Goal: Task Accomplishment & Management: Use online tool/utility

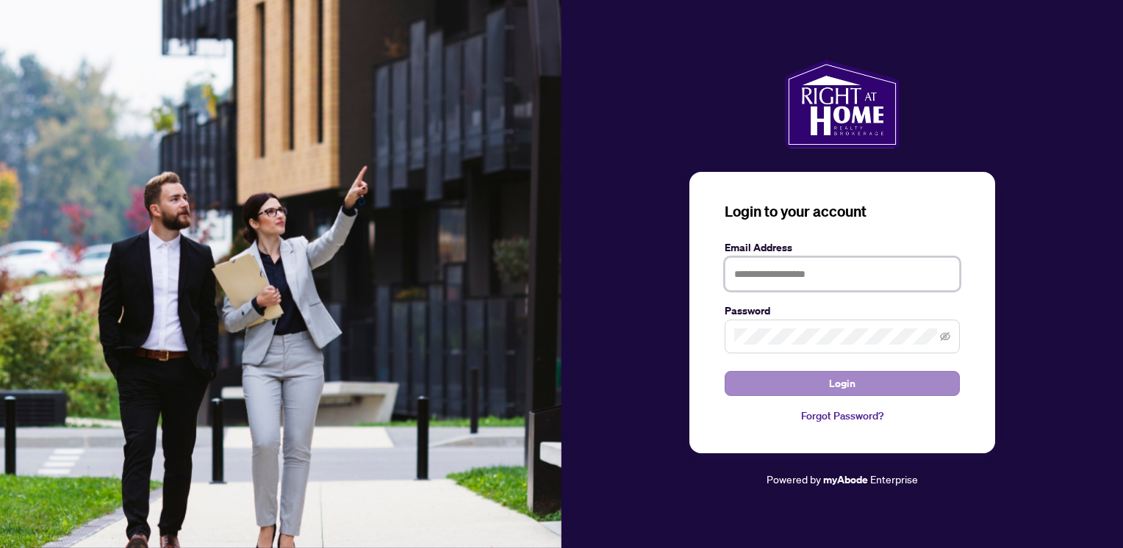
type input "**********"
click at [855, 382] on button "Login" at bounding box center [842, 383] width 235 height 25
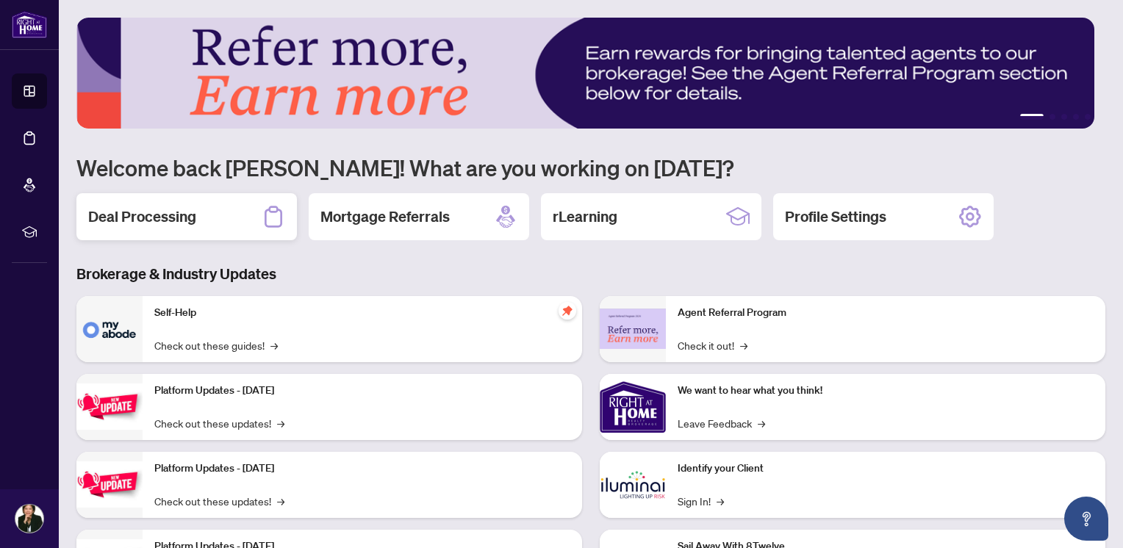
click at [215, 225] on div "Deal Processing" at bounding box center [186, 216] width 220 height 47
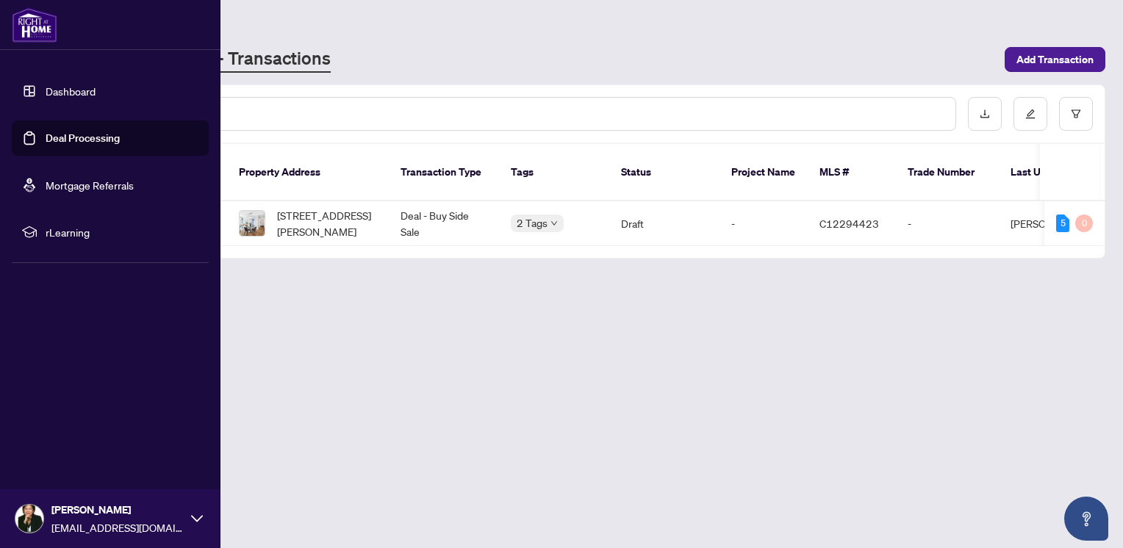
click at [67, 90] on link "Dashboard" at bounding box center [71, 91] width 50 height 13
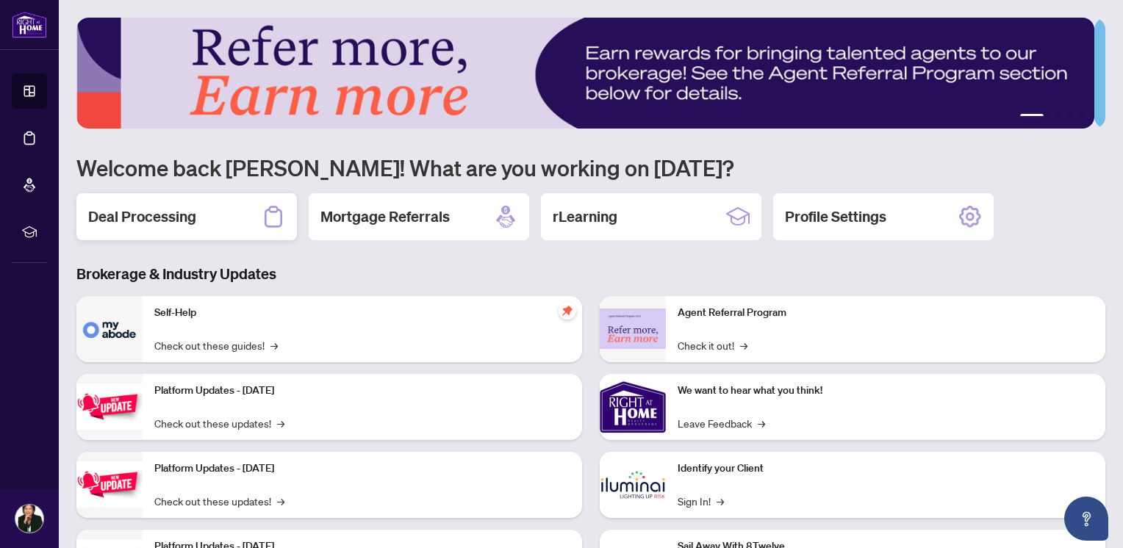
click at [156, 209] on h2 "Deal Processing" at bounding box center [142, 216] width 108 height 21
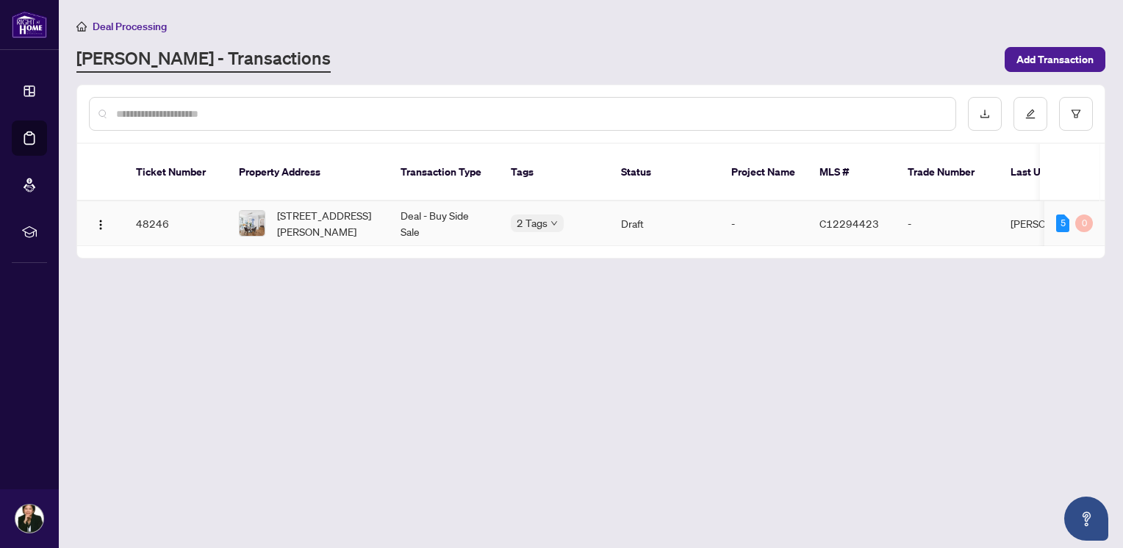
click at [165, 201] on td "48246" at bounding box center [175, 223] width 103 height 45
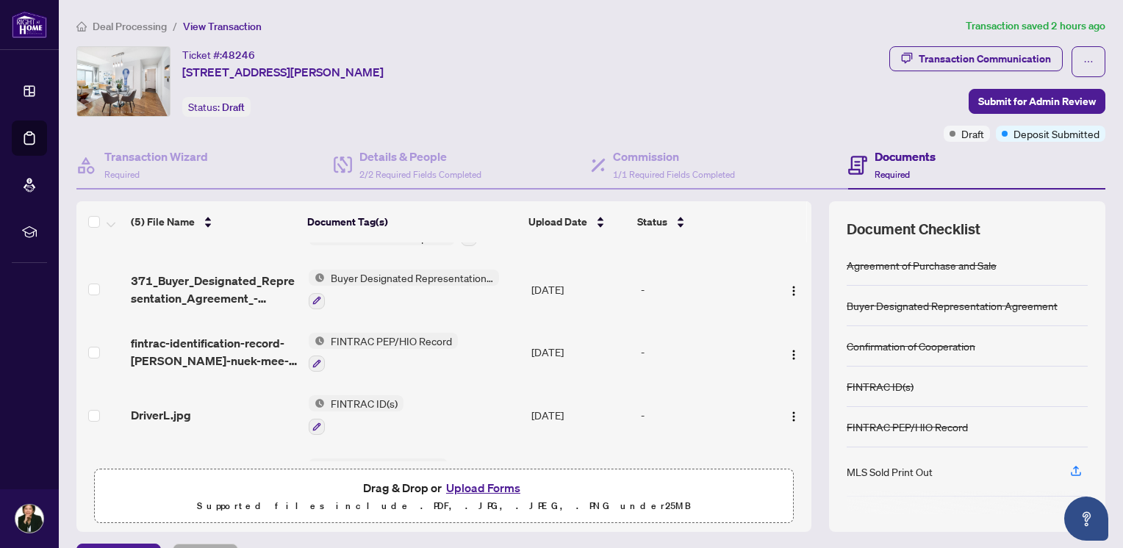
scroll to position [95, 0]
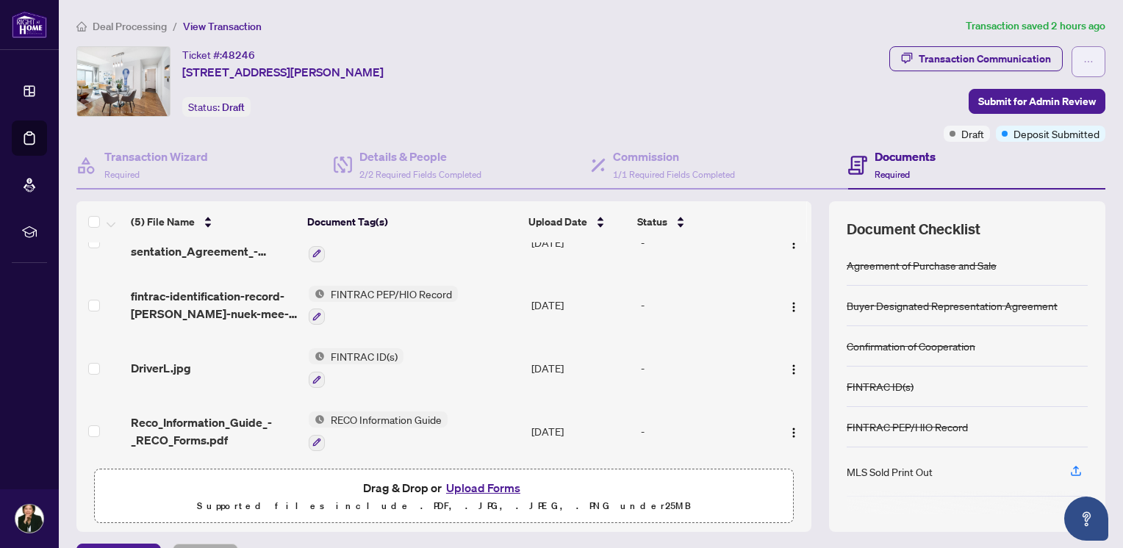
click at [1083, 57] on icon "ellipsis" at bounding box center [1088, 62] width 10 height 10
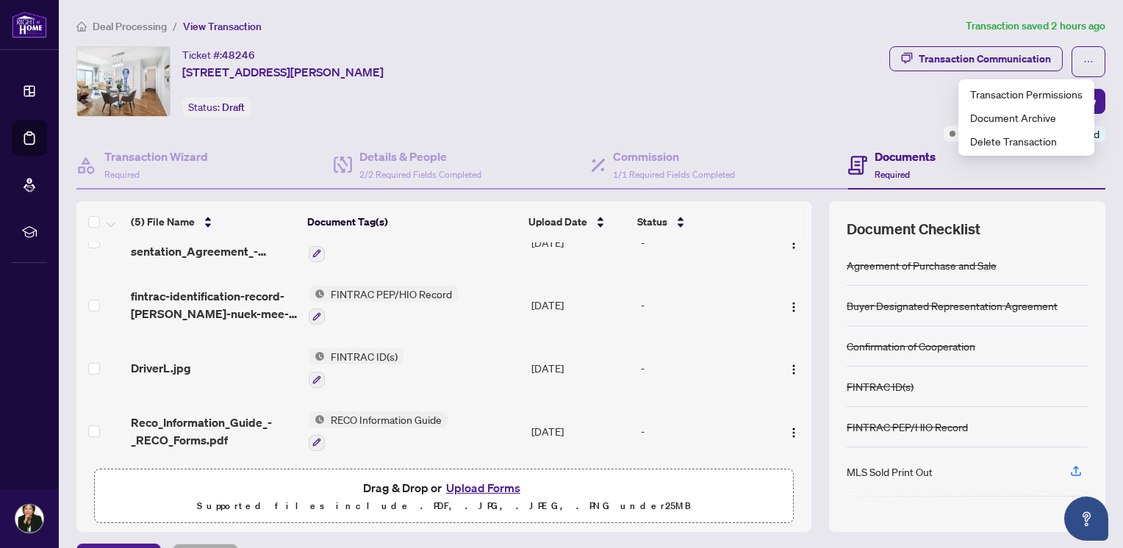
click at [629, 78] on div "Ticket #: 48246 [STREET_ADDRESS][PERSON_NAME] Status: Draft" at bounding box center [479, 81] width 807 height 71
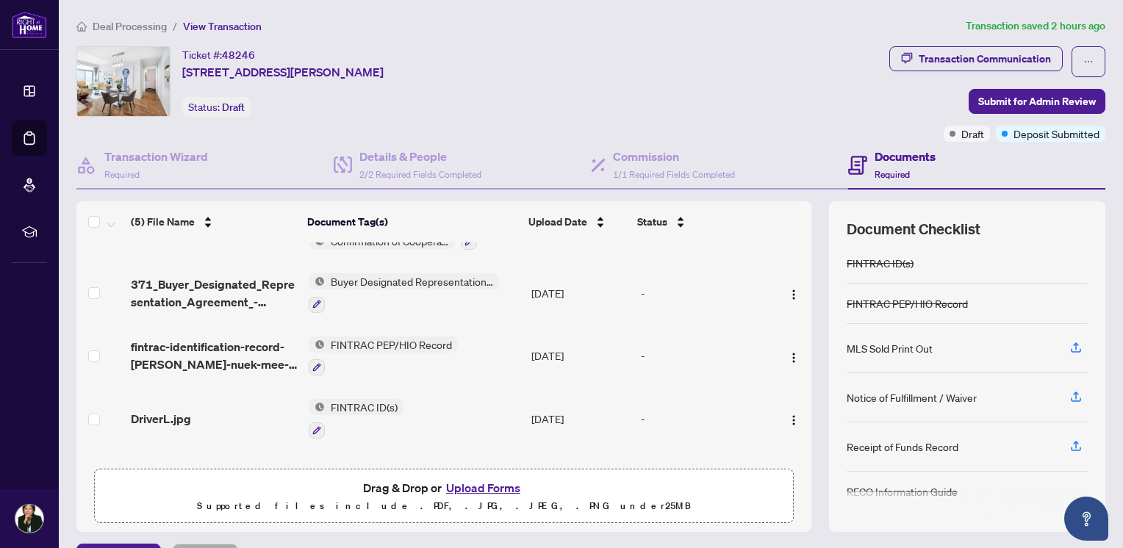
scroll to position [0, 0]
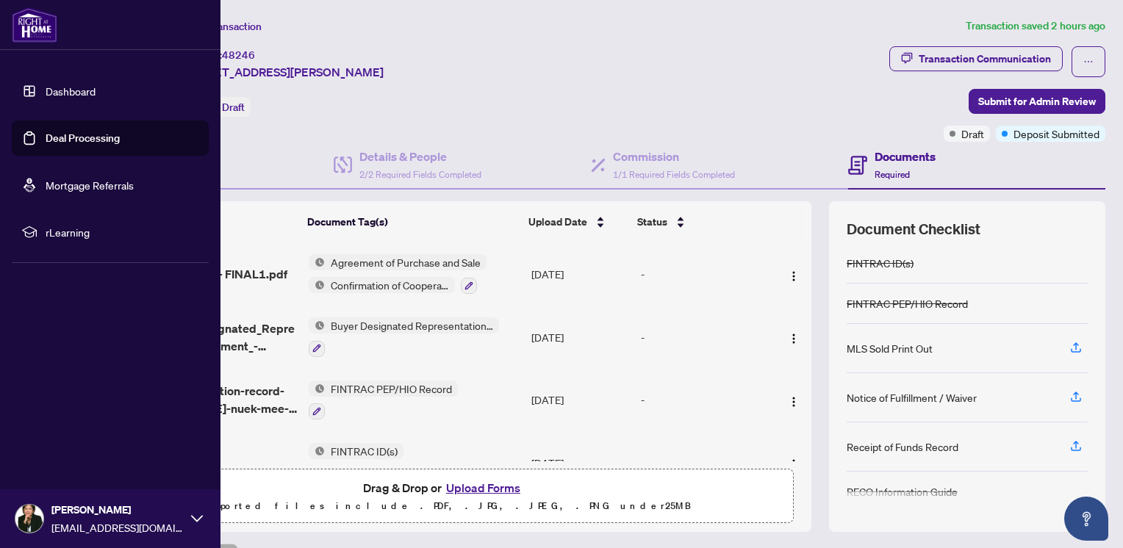
click at [25, 20] on img at bounding box center [35, 24] width 46 height 35
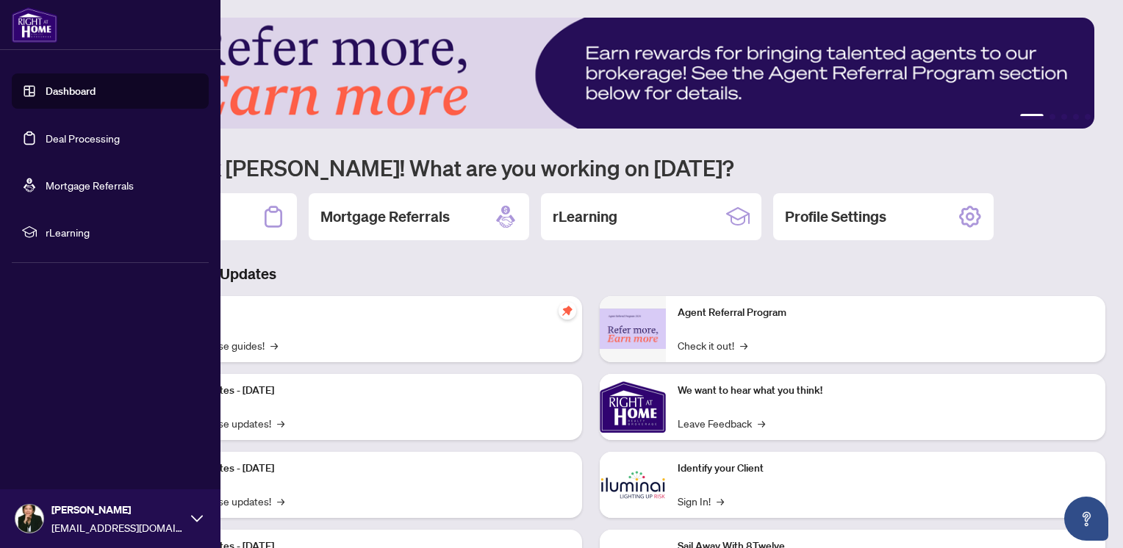
click at [76, 91] on link "Dashboard" at bounding box center [71, 91] width 50 height 13
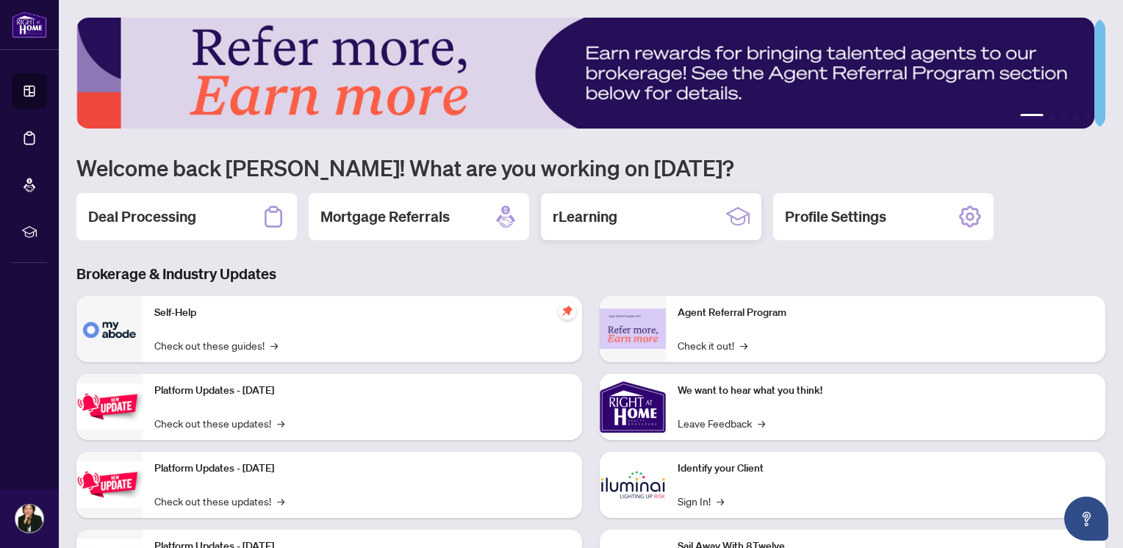
click at [553, 218] on h2 "rLearning" at bounding box center [585, 216] width 65 height 21
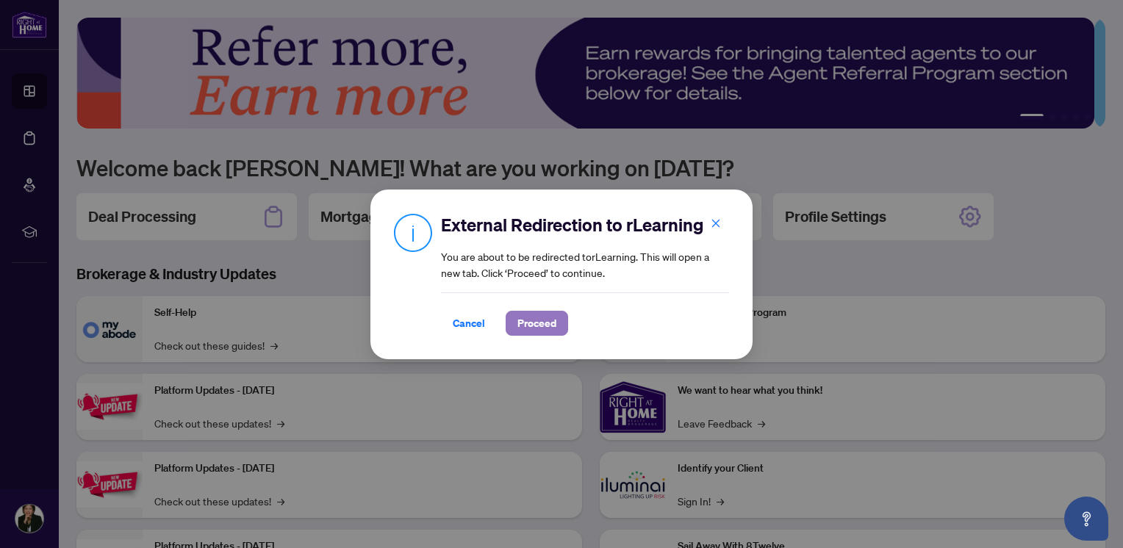
click at [553, 319] on span "Proceed" at bounding box center [536, 324] width 39 height 24
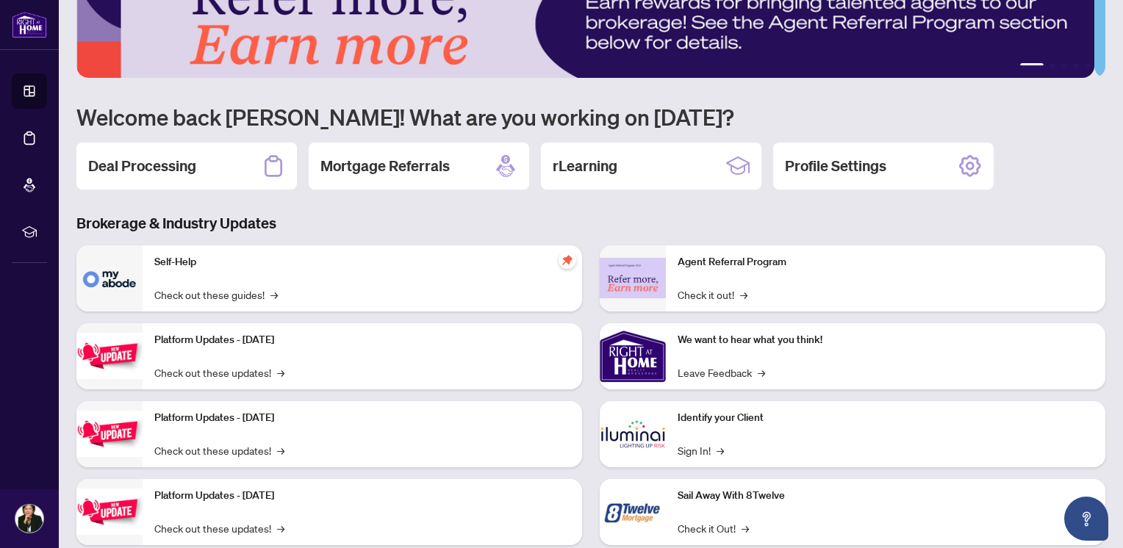
scroll to position [73, 0]
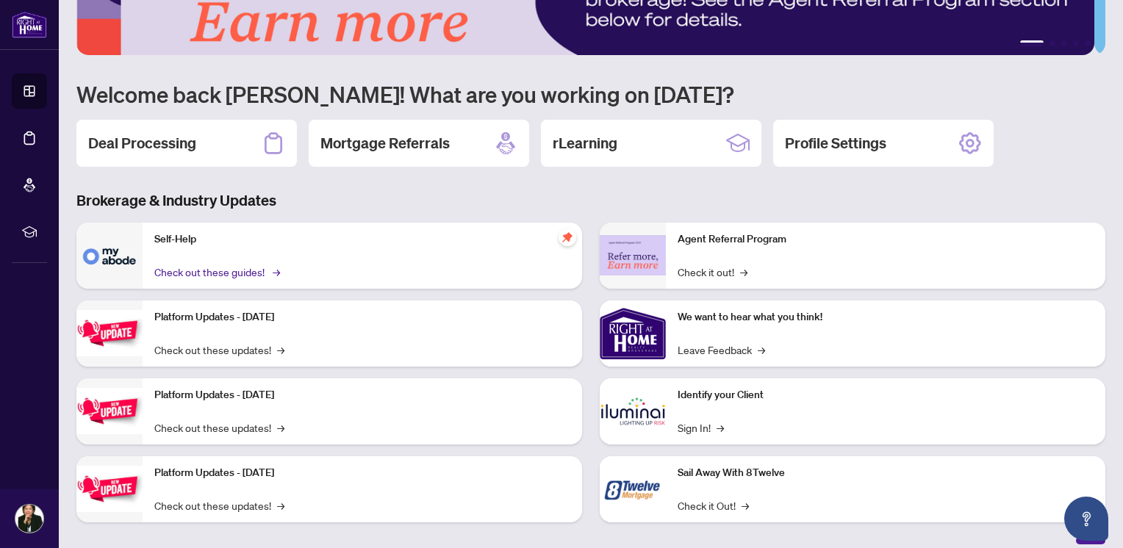
click at [229, 266] on link "Check out these guides! →" at bounding box center [215, 272] width 123 height 16
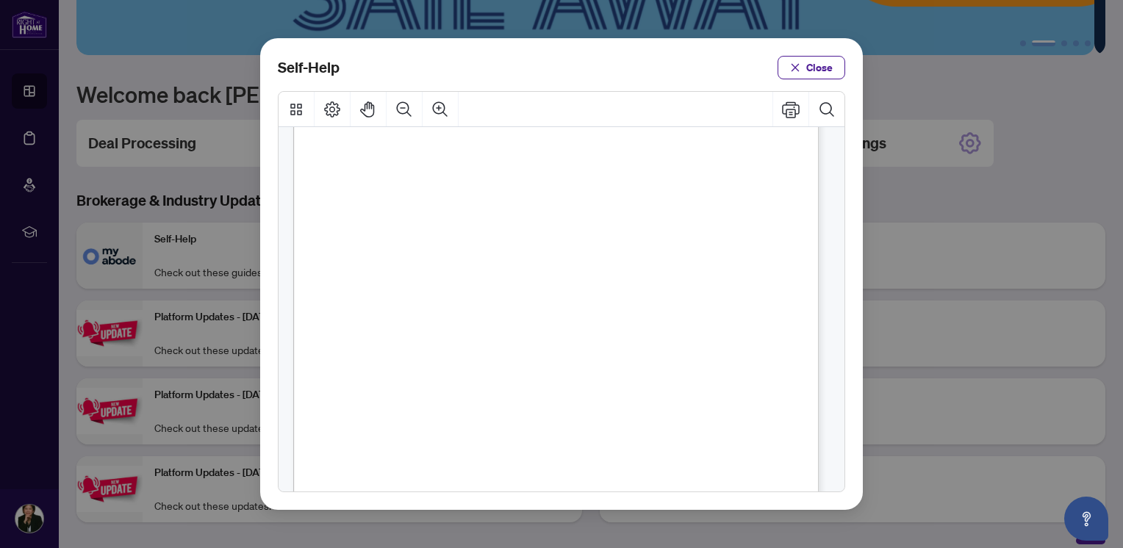
scroll to position [1042, 0]
click at [817, 63] on span "Close" at bounding box center [819, 68] width 26 height 24
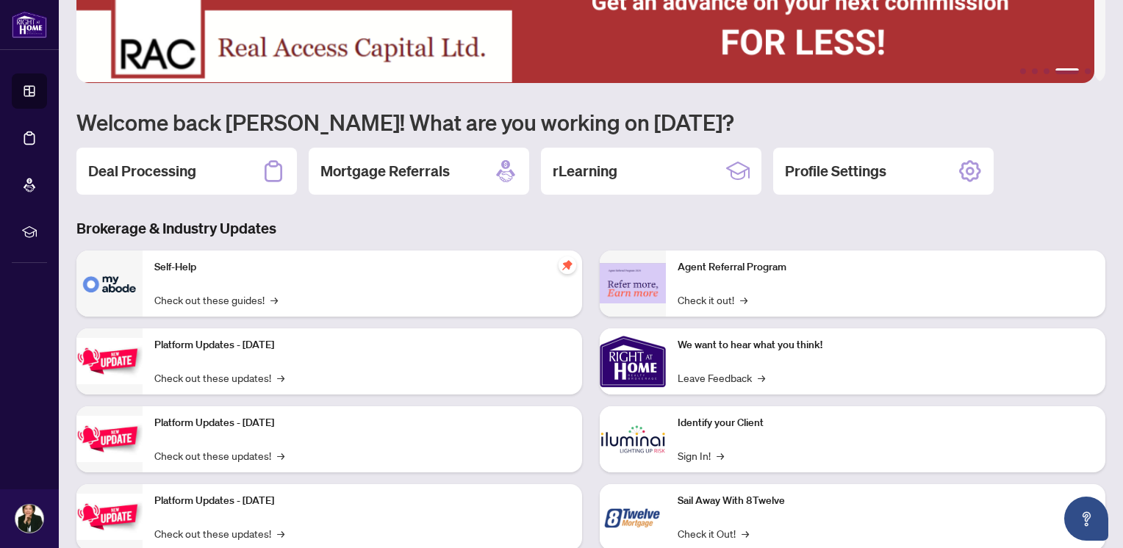
scroll to position [85, 0]
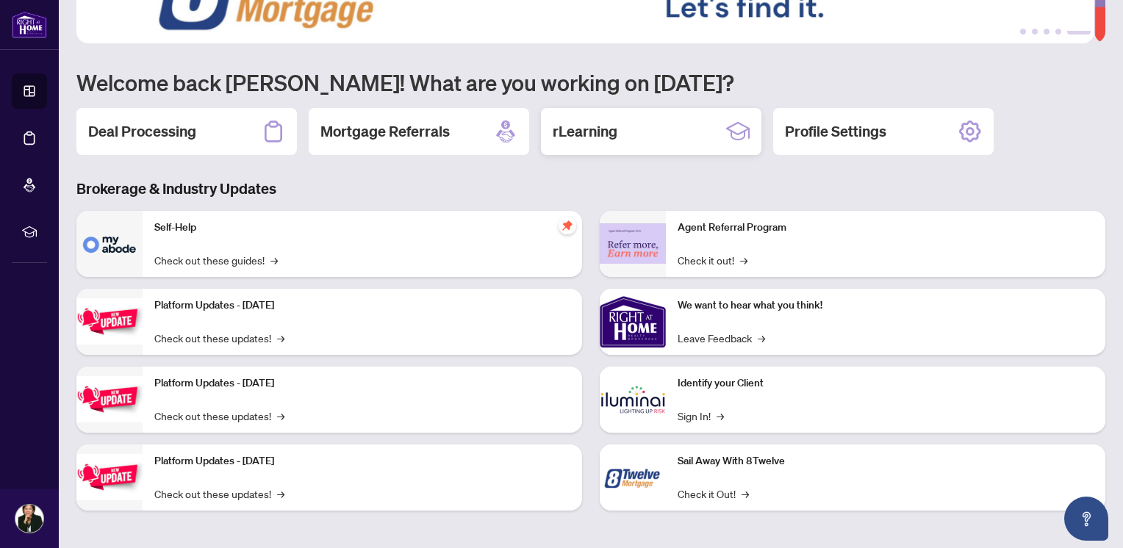
click at [576, 128] on h2 "rLearning" at bounding box center [585, 131] width 65 height 21
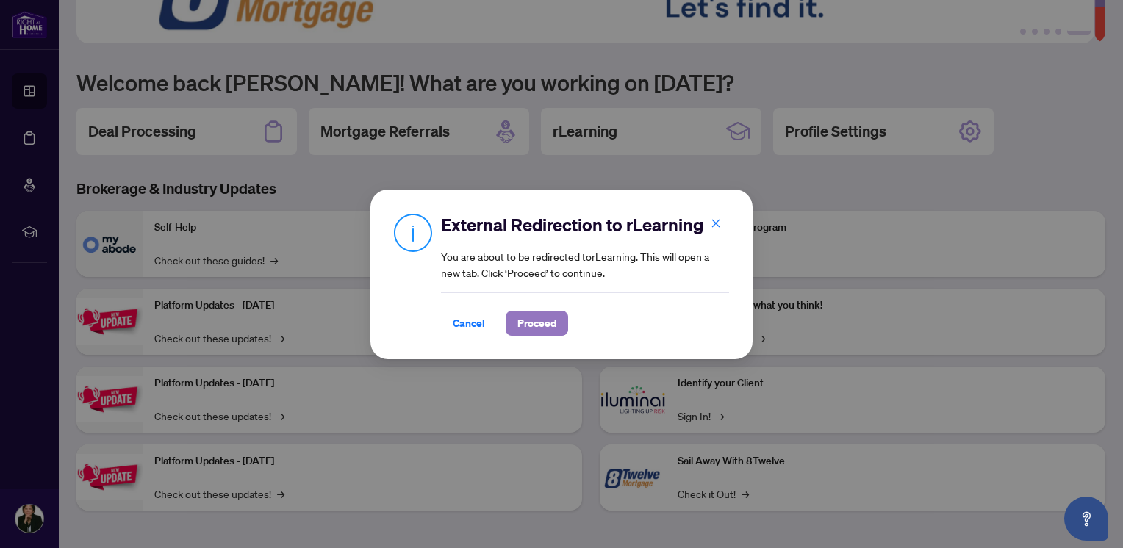
click at [528, 316] on span "Proceed" at bounding box center [536, 324] width 39 height 24
